Goal: Information Seeking & Learning: Learn about a topic

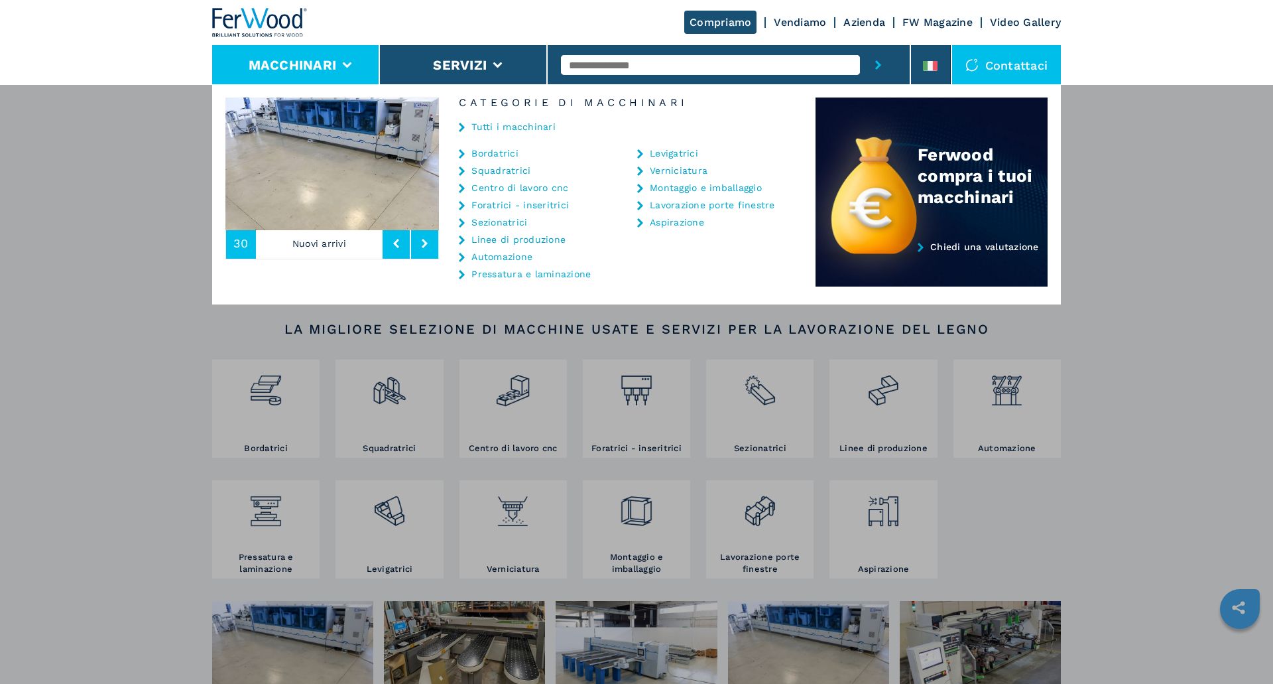
click at [1049, 513] on div "Macchinari Bordatrici Squadratrici Centro di lavoro cnc Foratrici - inseritrici…" at bounding box center [636, 426] width 1273 height 684
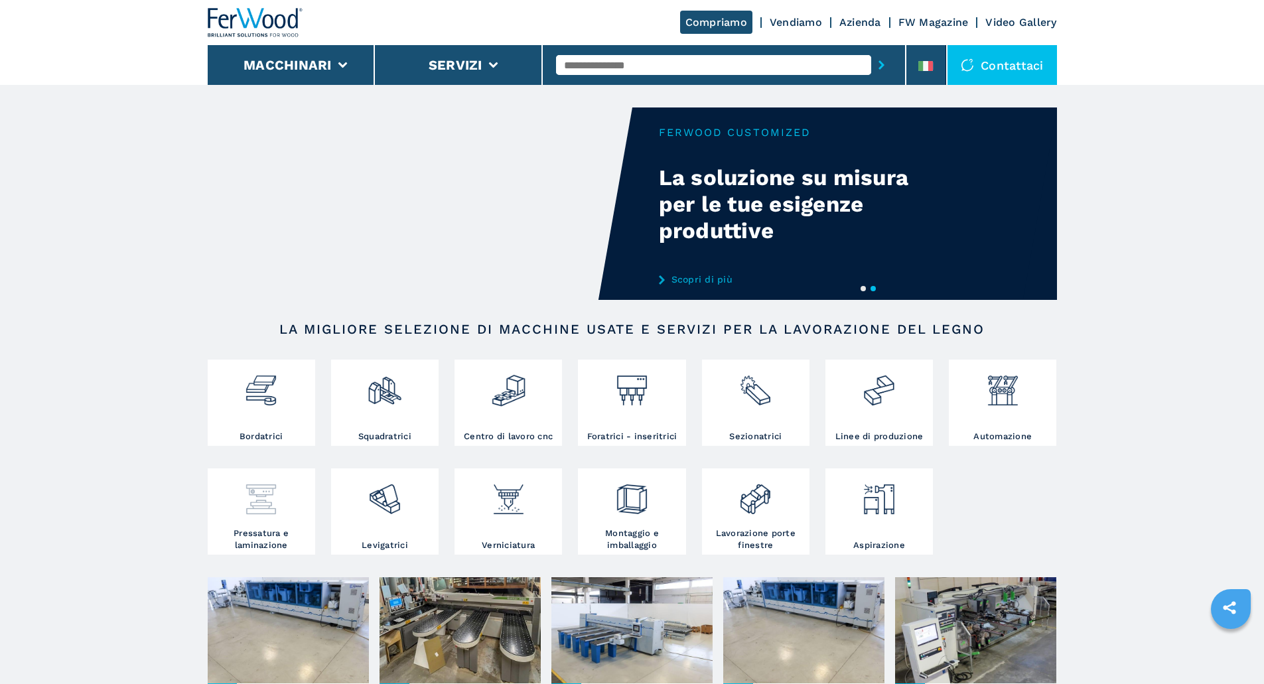
click at [248, 517] on img at bounding box center [260, 494] width 35 height 45
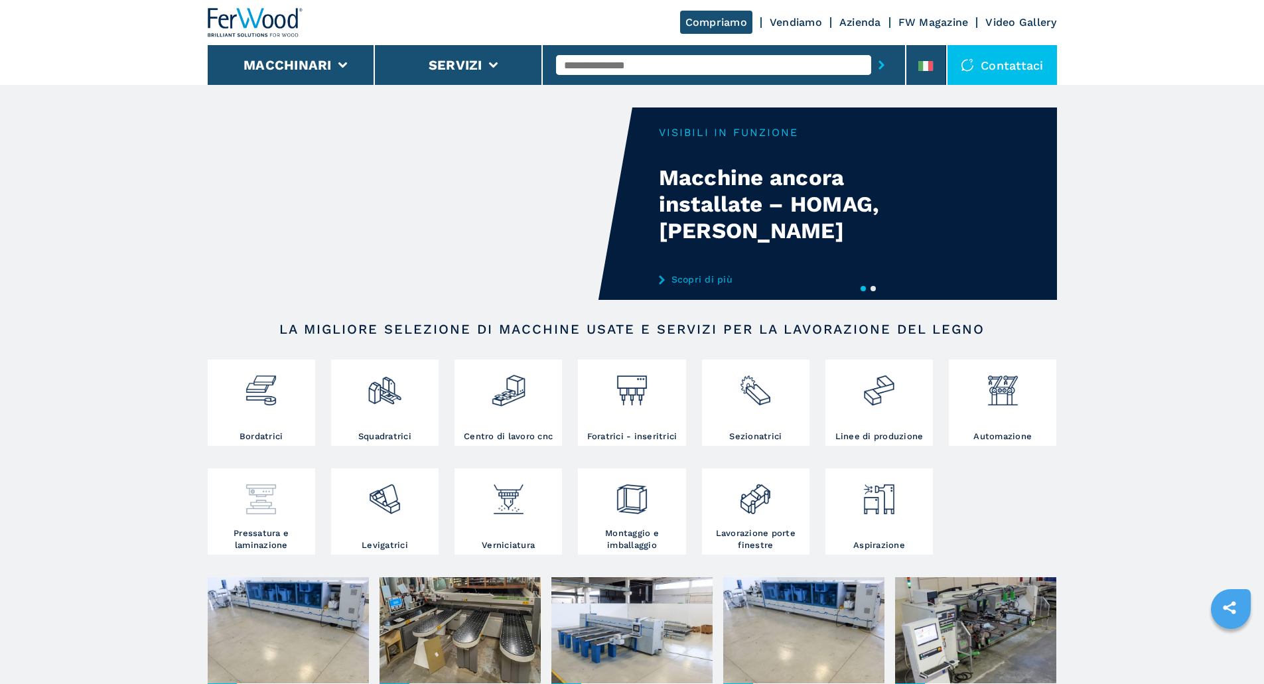
click at [263, 517] on img at bounding box center [260, 494] width 35 height 45
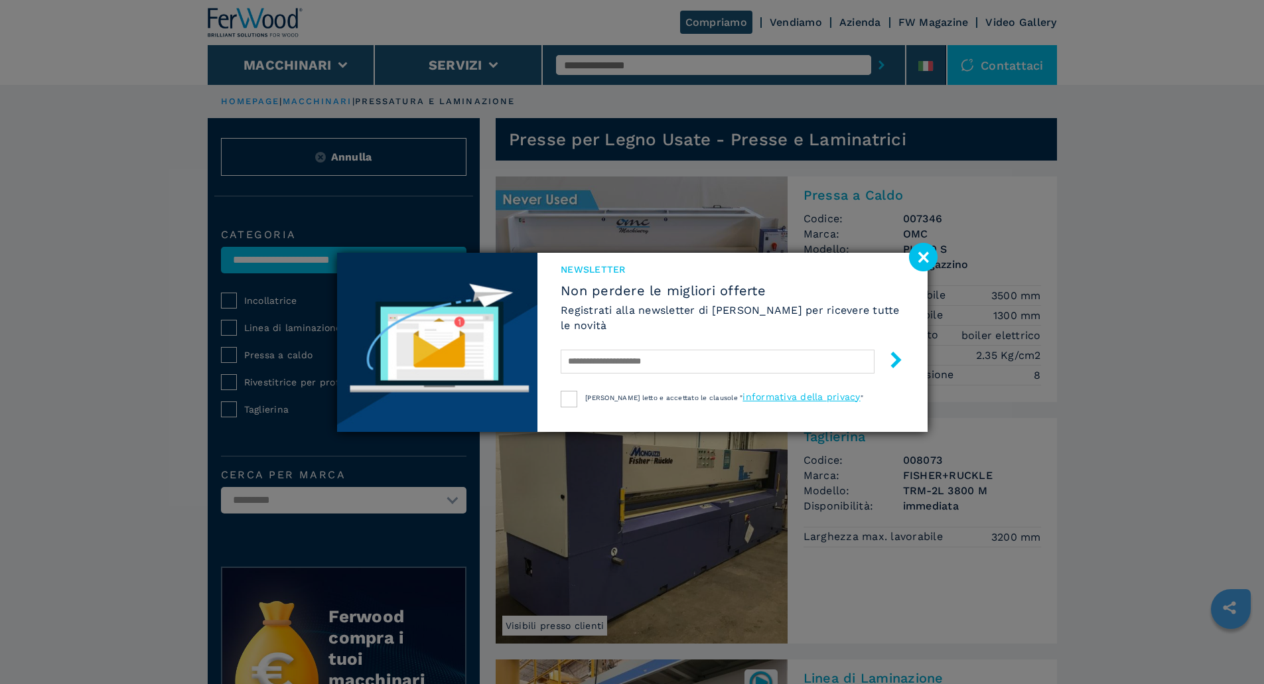
click at [921, 256] on image at bounding box center [923, 257] width 29 height 29
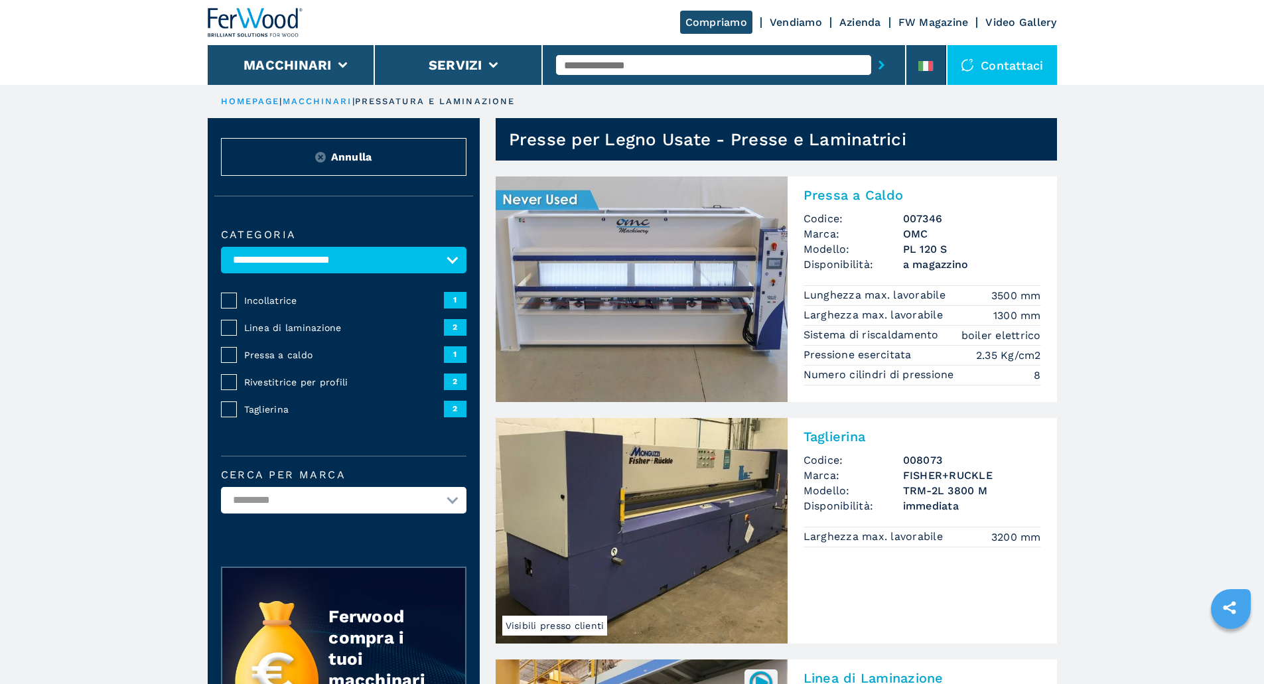
click at [610, 298] on img at bounding box center [641, 289] width 292 height 226
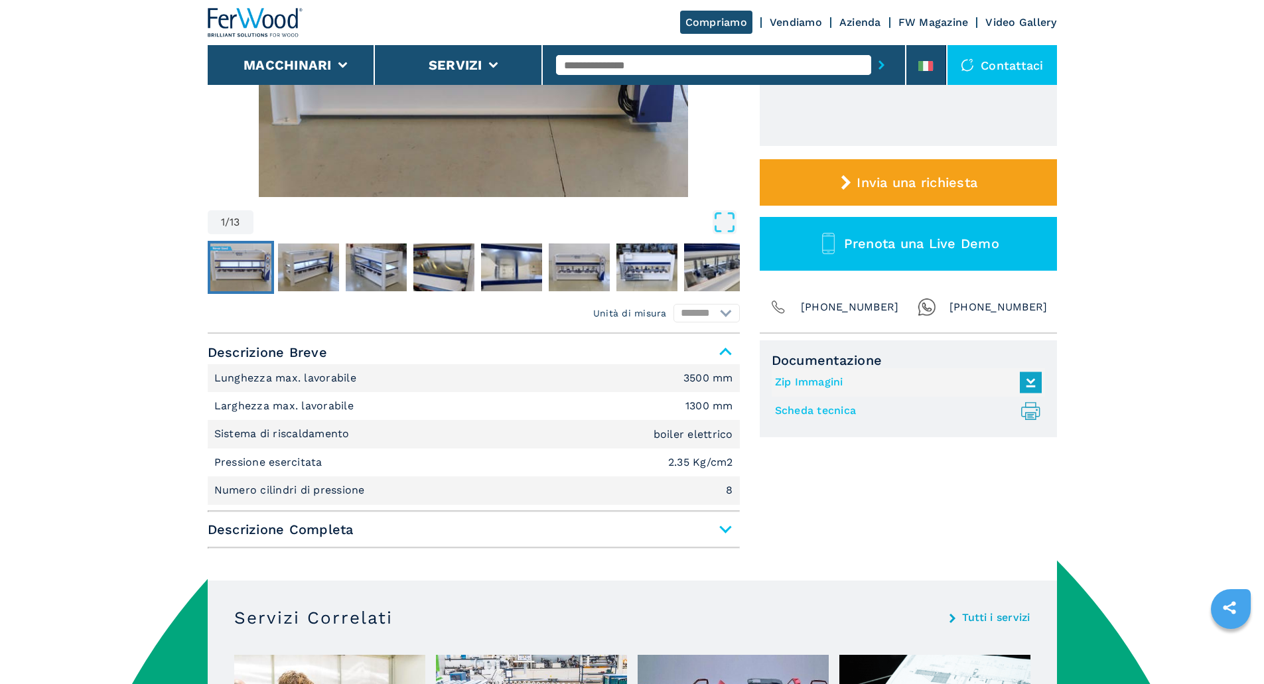
scroll to position [199, 0]
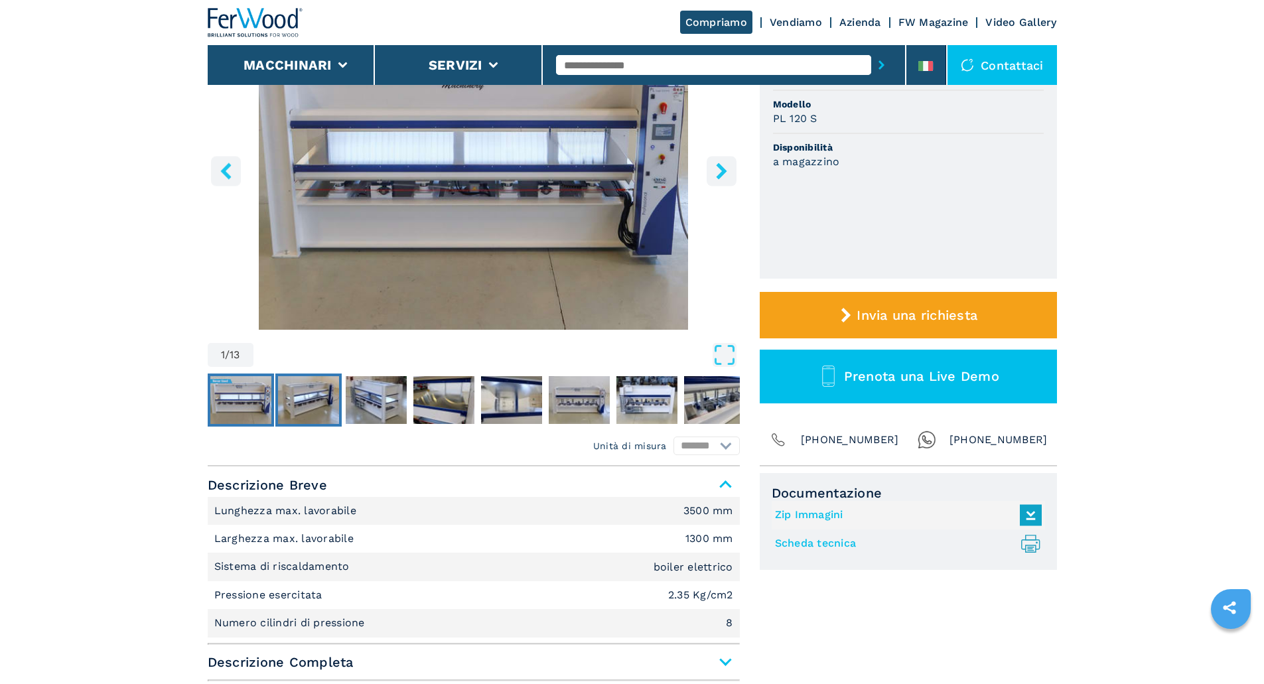
click at [332, 385] on img "Go to Slide 2" at bounding box center [308, 400] width 61 height 48
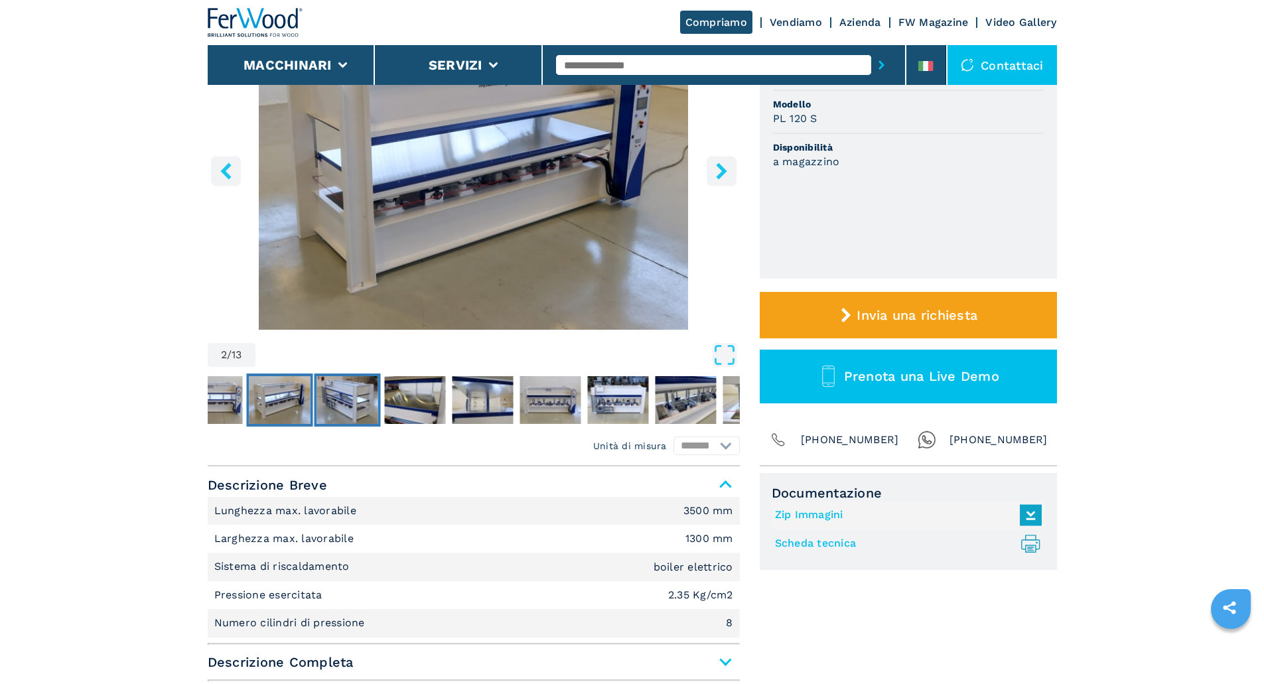
click at [355, 391] on img "Go to Slide 3" at bounding box center [346, 400] width 61 height 48
click at [421, 393] on img "Go to Slide 4" at bounding box center [414, 400] width 61 height 48
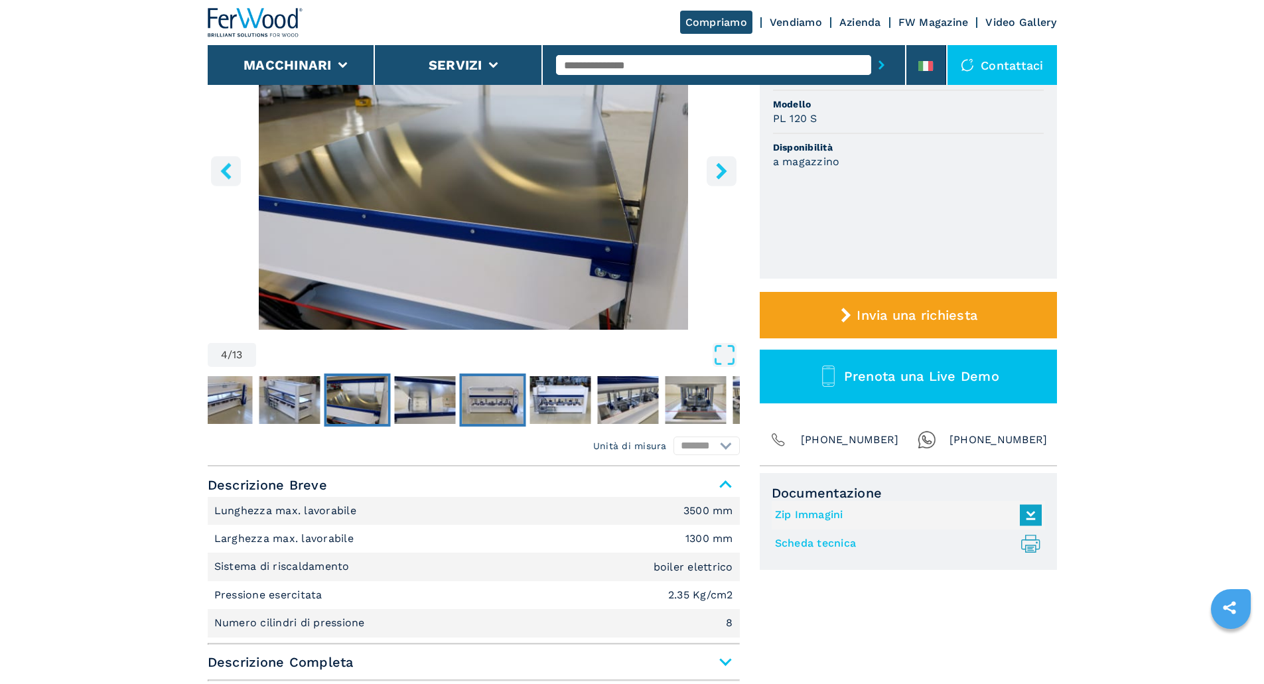
click at [464, 393] on img "Go to Slide 6" at bounding box center [492, 400] width 61 height 48
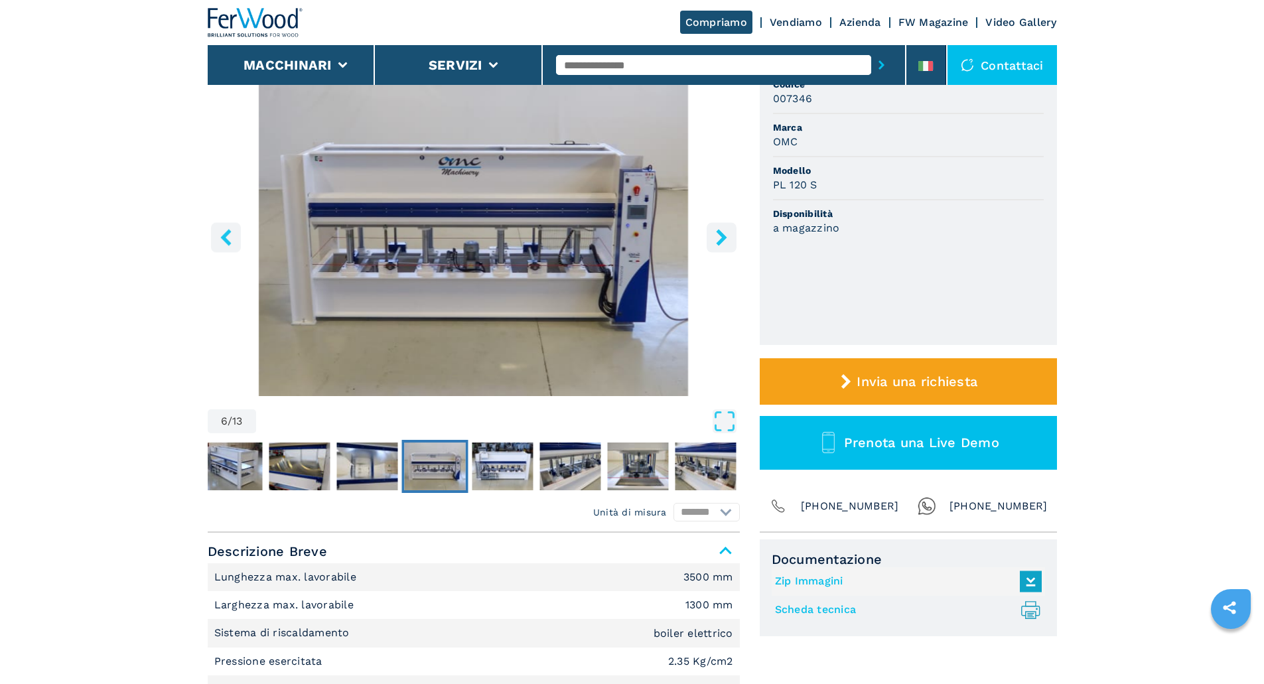
scroll to position [66, 0]
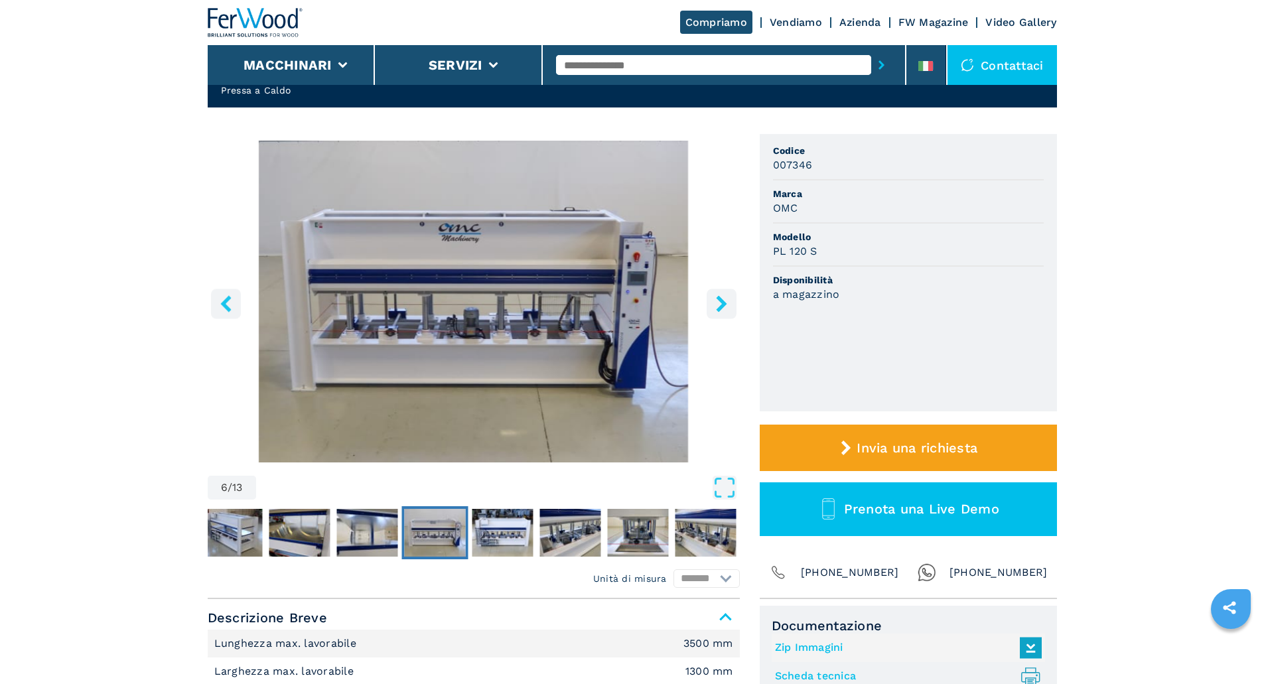
click at [714, 300] on icon "right-button" at bounding box center [721, 303] width 17 height 17
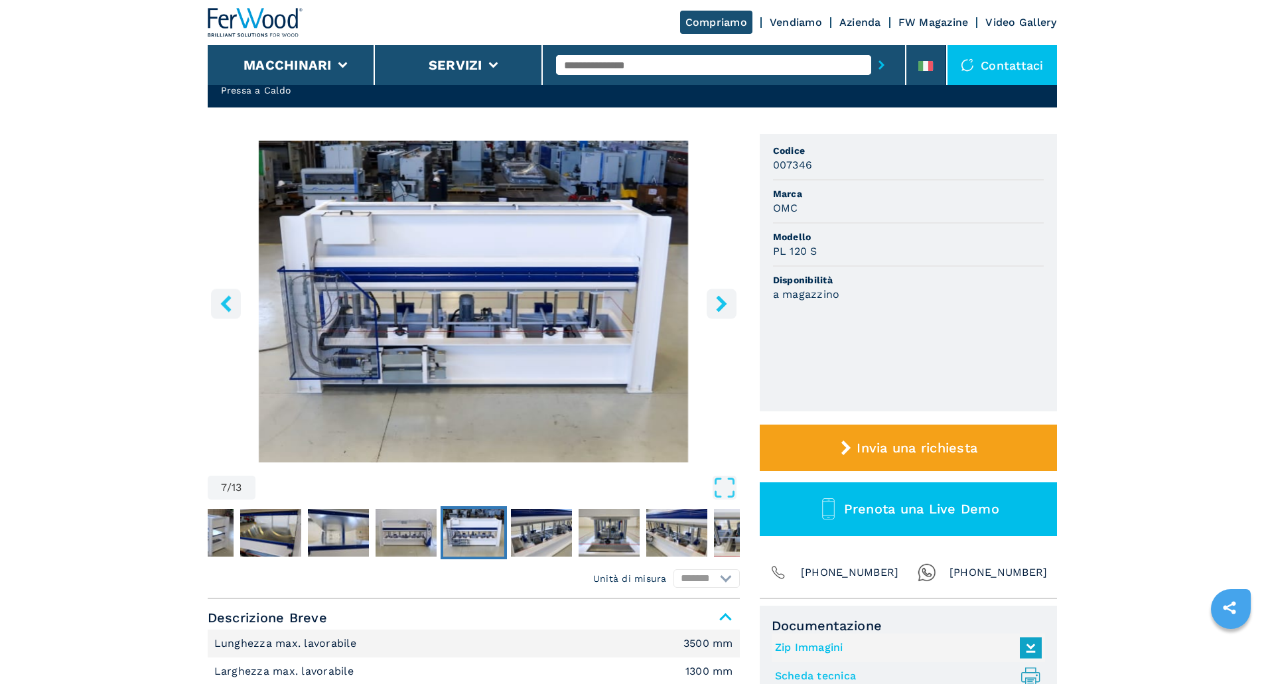
click at [714, 300] on icon "right-button" at bounding box center [721, 303] width 17 height 17
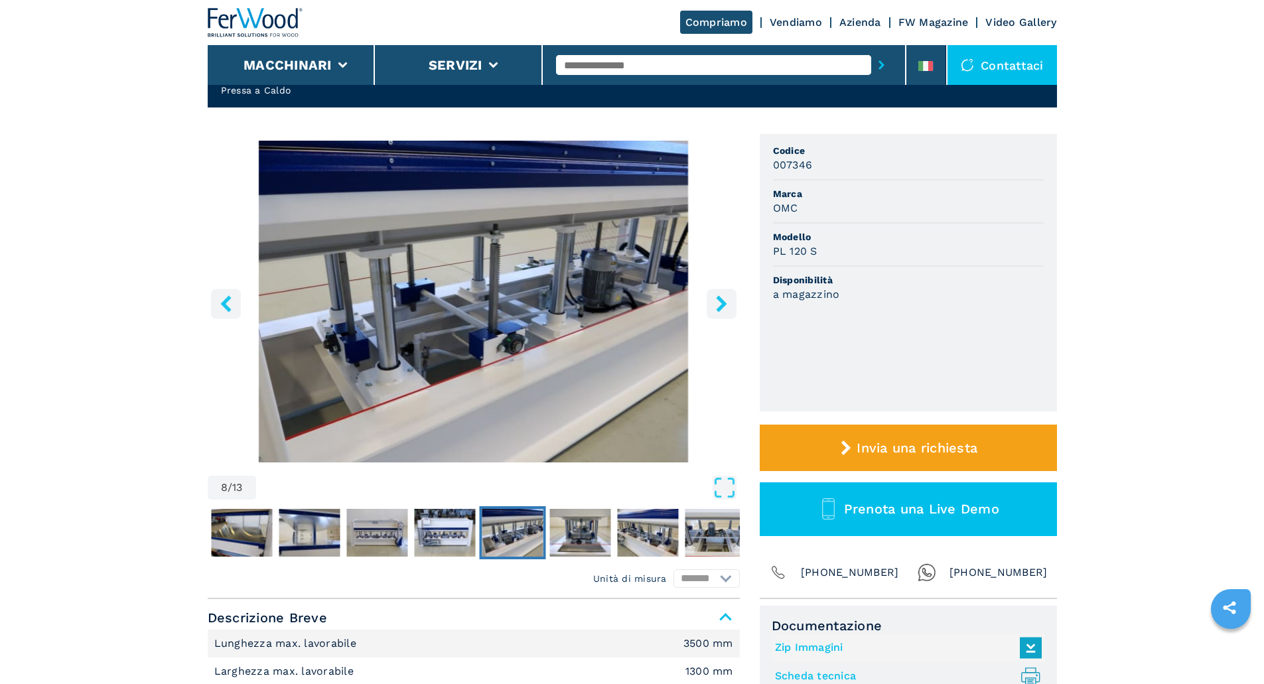
click at [714, 300] on icon "right-button" at bounding box center [721, 303] width 17 height 17
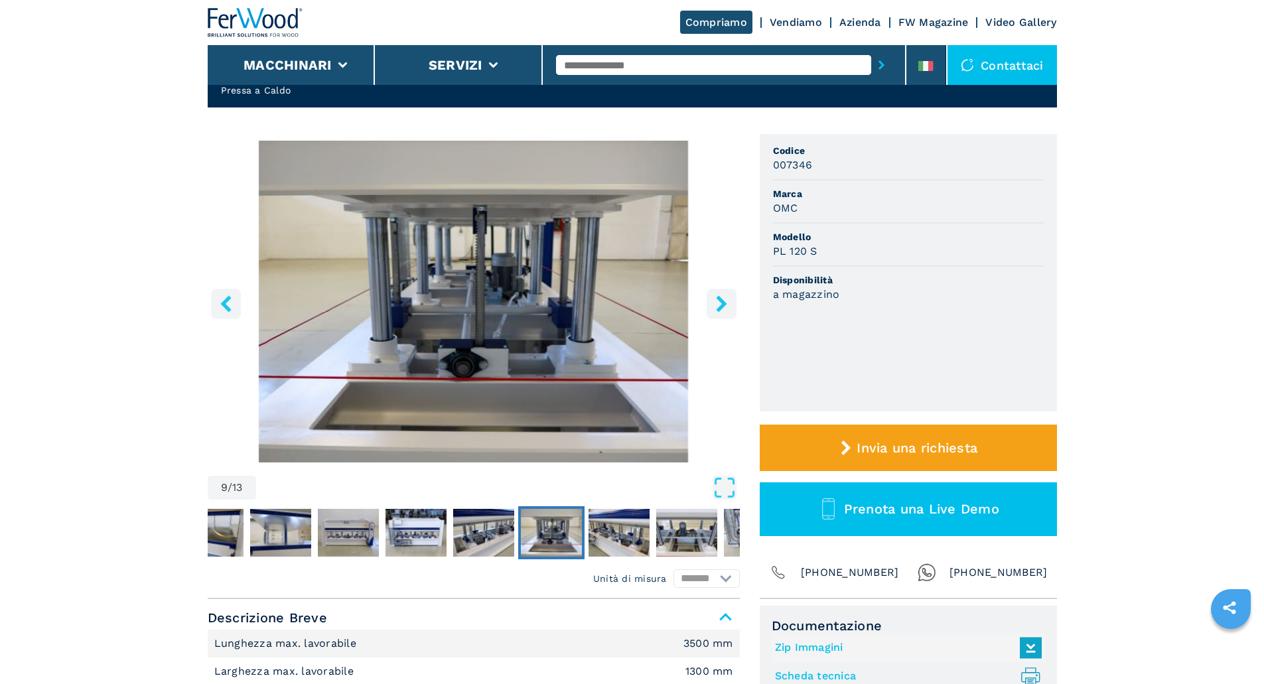
click at [714, 300] on icon "right-button" at bounding box center [721, 303] width 17 height 17
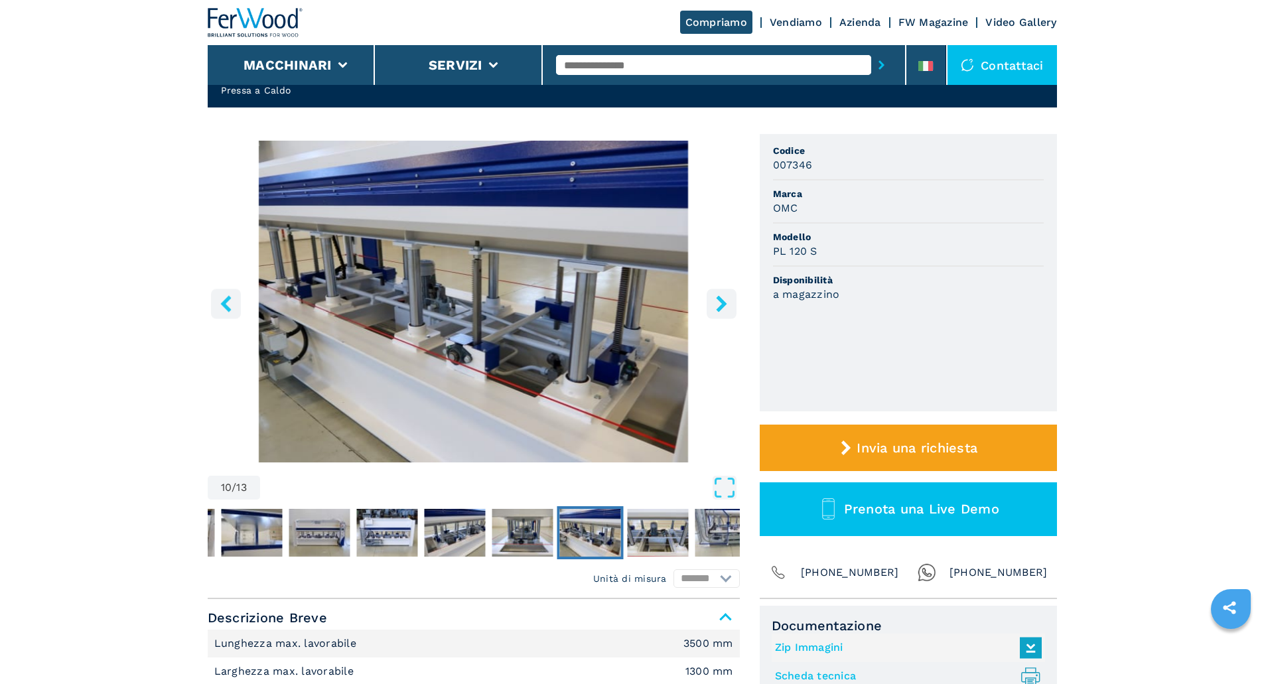
click at [714, 300] on icon "right-button" at bounding box center [721, 303] width 17 height 17
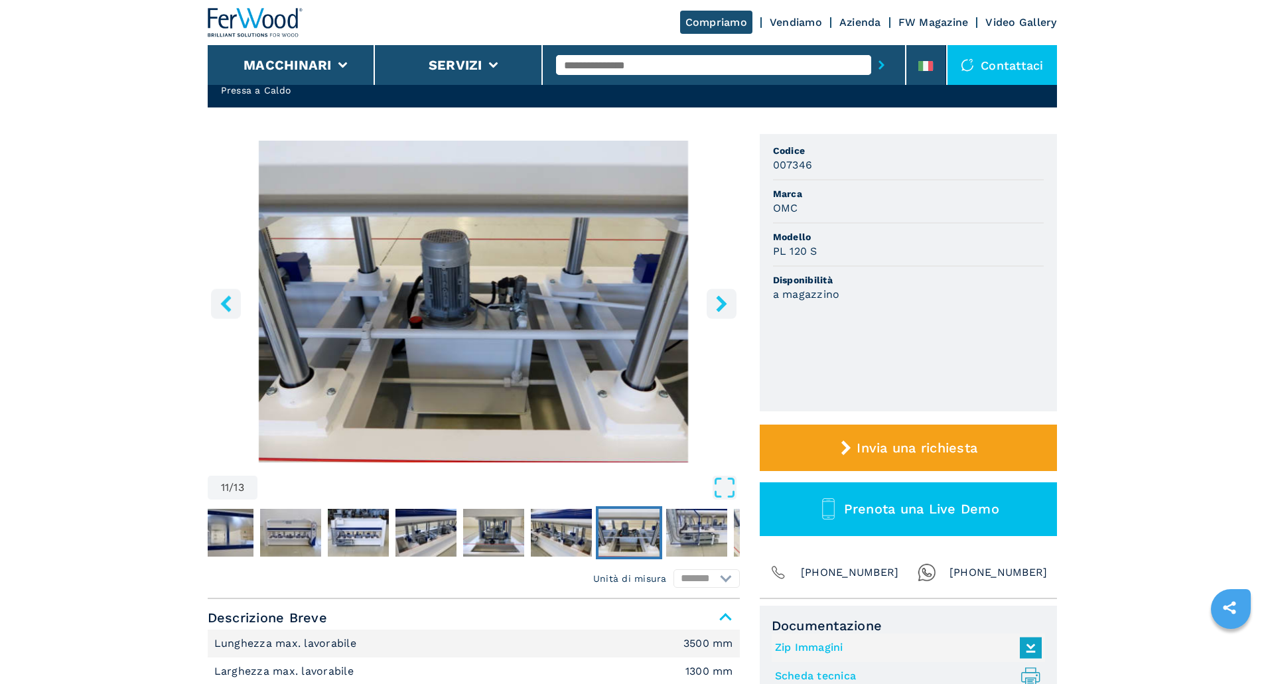
click at [721, 306] on icon "right-button" at bounding box center [721, 303] width 11 height 17
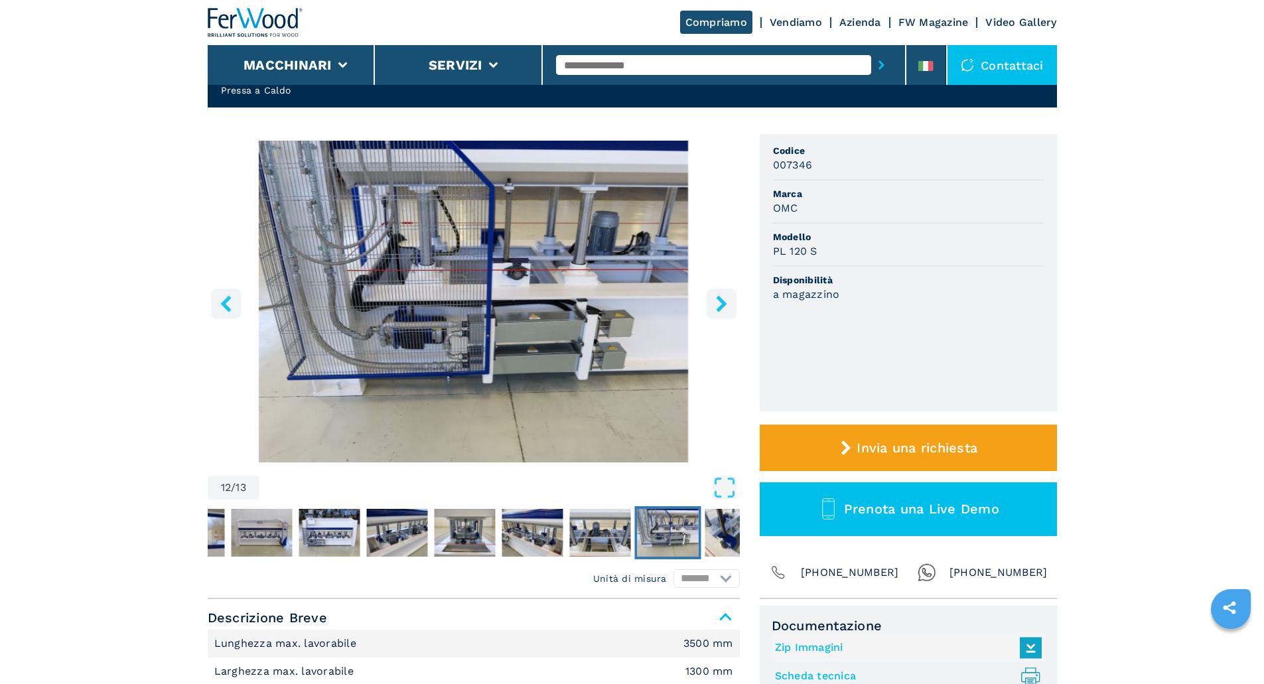
click at [725, 308] on icon "right-button" at bounding box center [721, 303] width 17 height 17
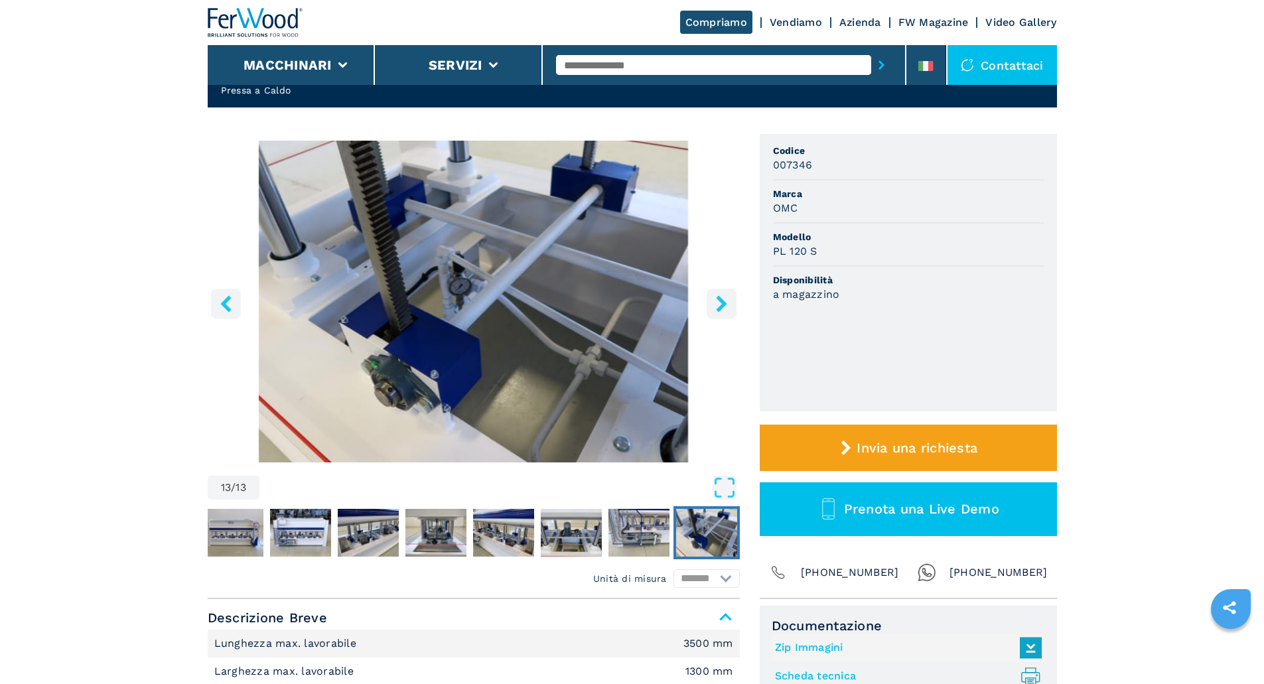
click at [725, 308] on icon "right-button" at bounding box center [721, 303] width 17 height 17
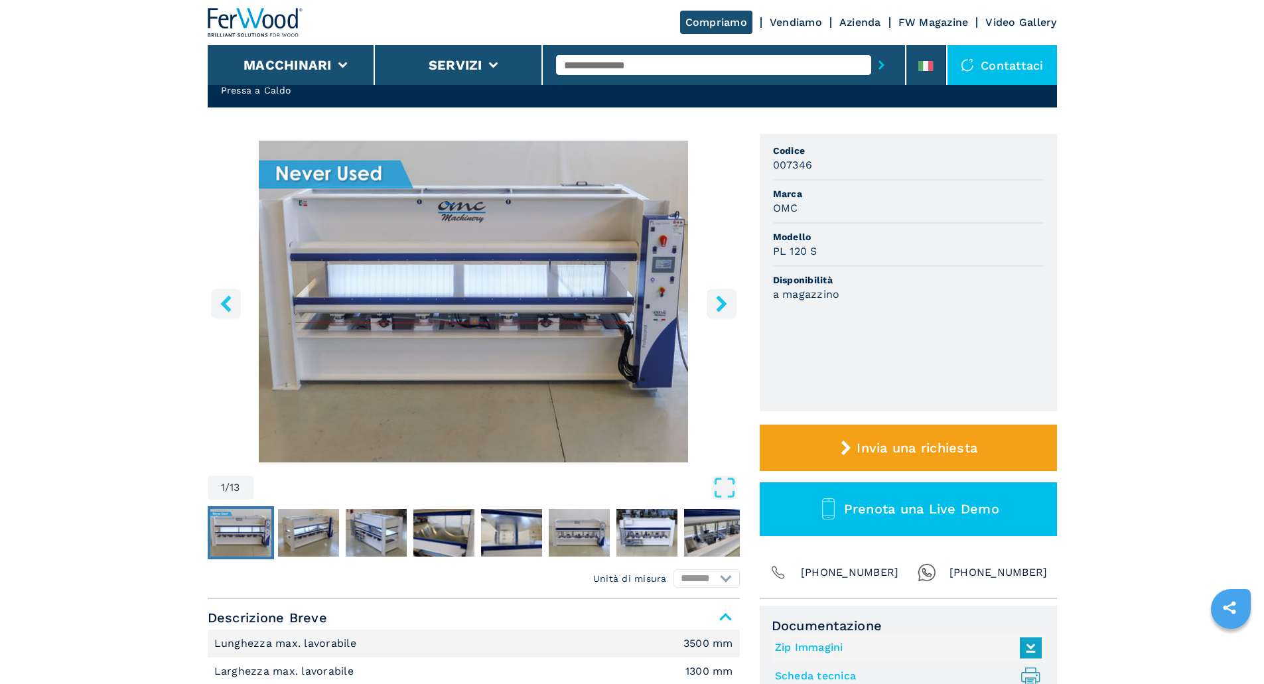
click at [236, 304] on button "left-button" at bounding box center [226, 304] width 30 height 30
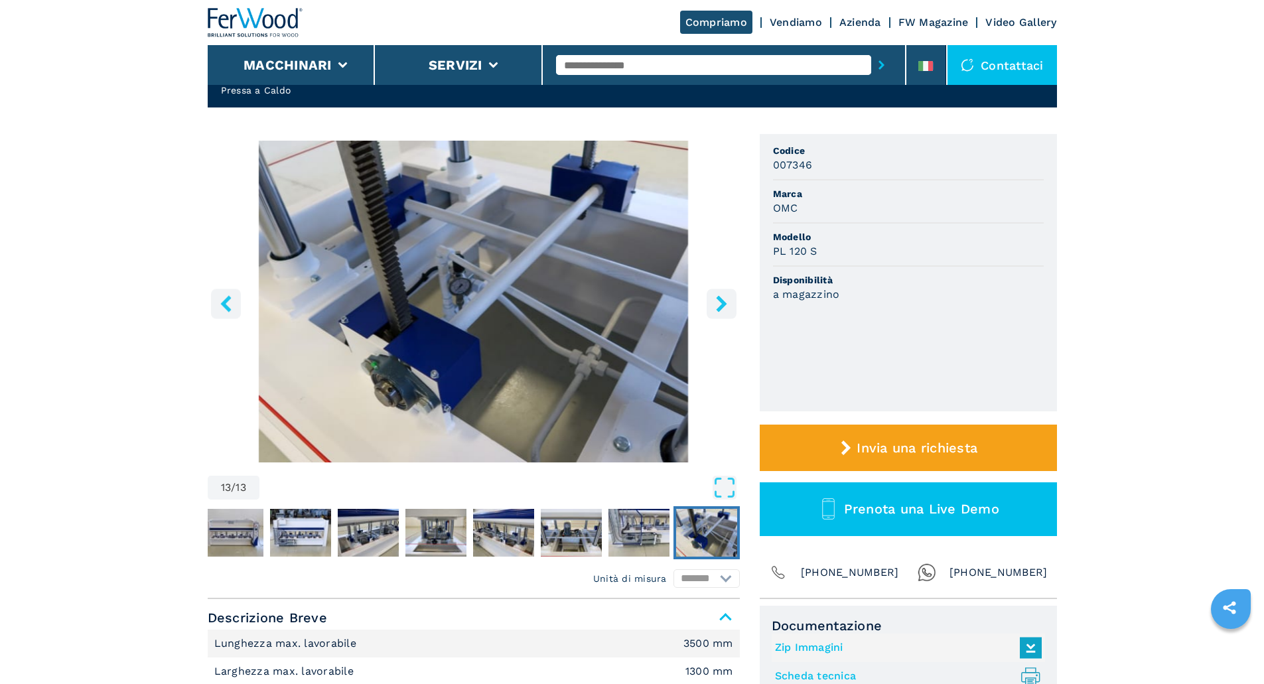
click at [238, 306] on button "left-button" at bounding box center [226, 304] width 30 height 30
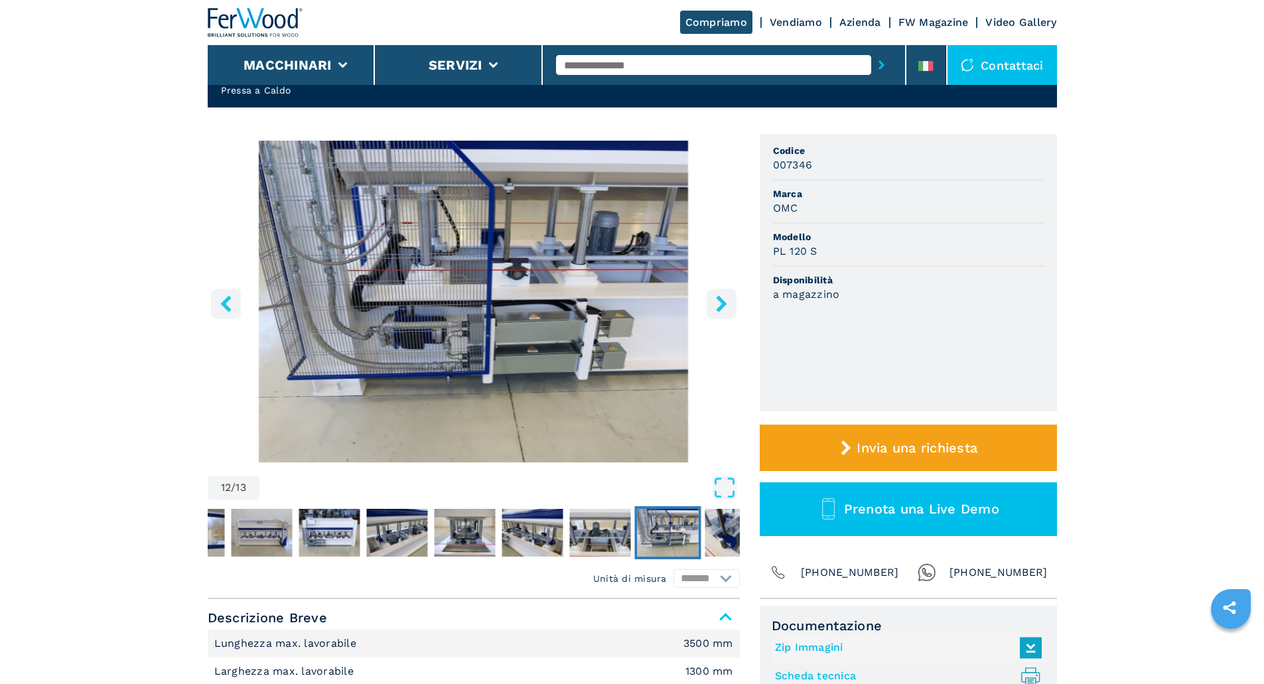
click at [238, 306] on button "left-button" at bounding box center [226, 304] width 30 height 30
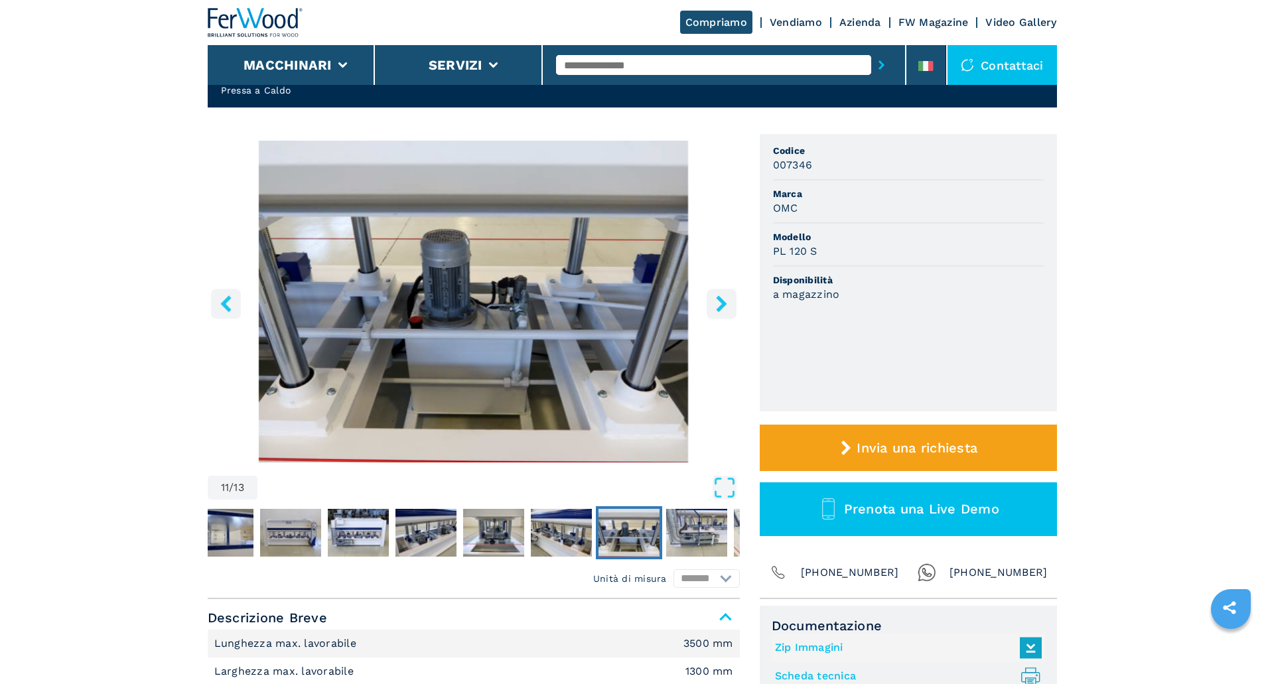
click at [238, 306] on button "left-button" at bounding box center [226, 304] width 30 height 30
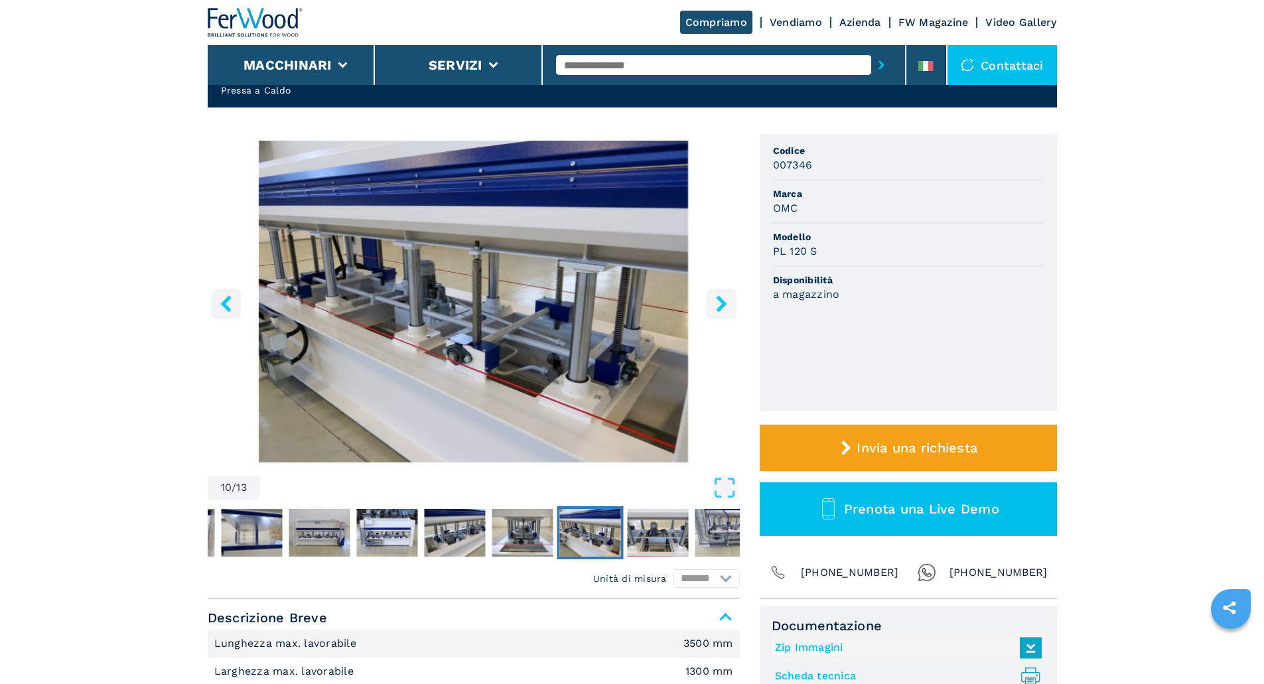
click at [238, 306] on button "left-button" at bounding box center [226, 304] width 30 height 30
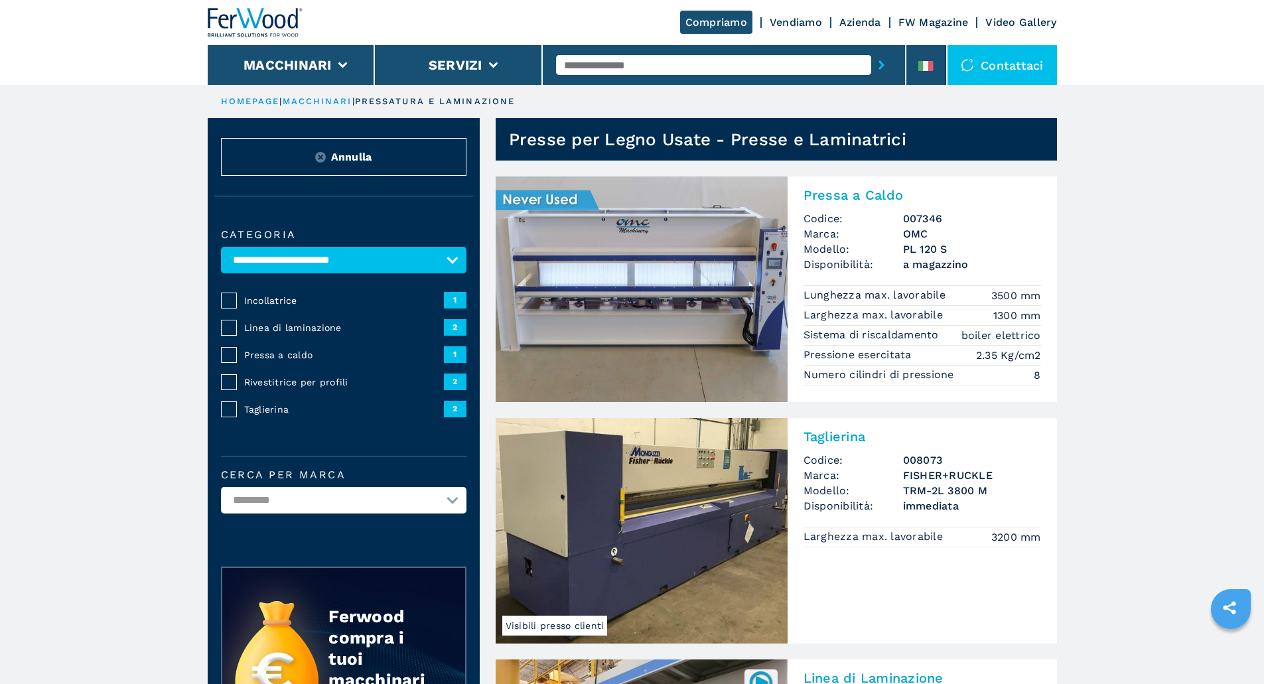
click at [641, 273] on img at bounding box center [641, 289] width 292 height 226
